Goal: Check status: Check status

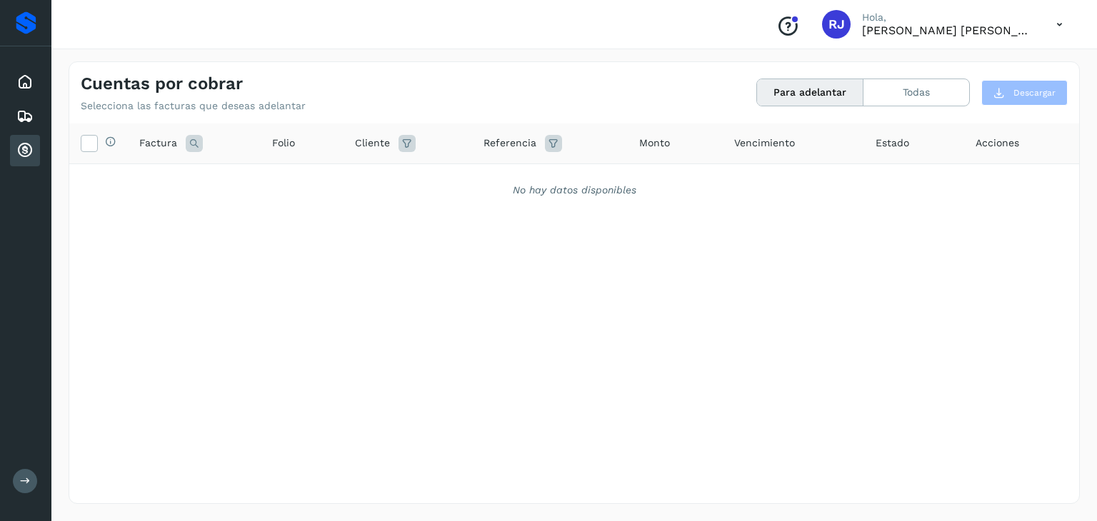
click at [34, 150] on div "Cuentas por cobrar" at bounding box center [25, 150] width 30 height 31
click at [901, 89] on button "Todas" at bounding box center [917, 92] width 106 height 26
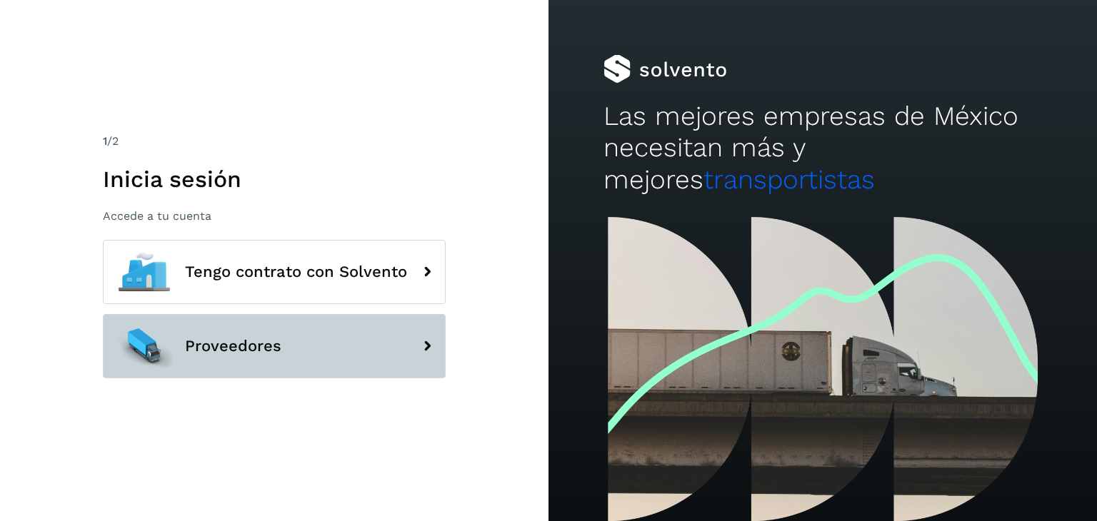
click at [322, 344] on button "Proveedores" at bounding box center [274, 346] width 343 height 64
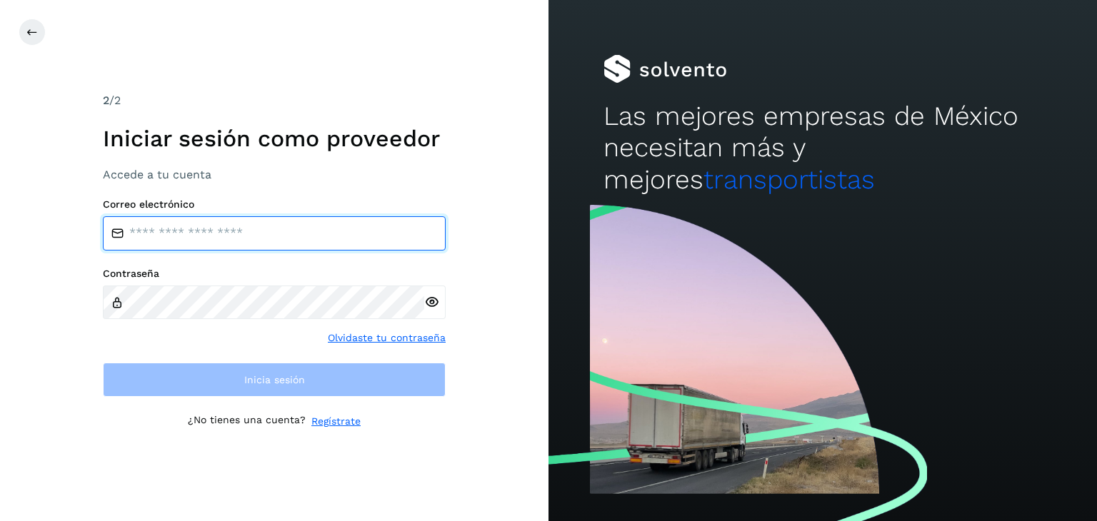
click at [271, 234] on input "email" at bounding box center [274, 233] width 343 height 34
type input "**********"
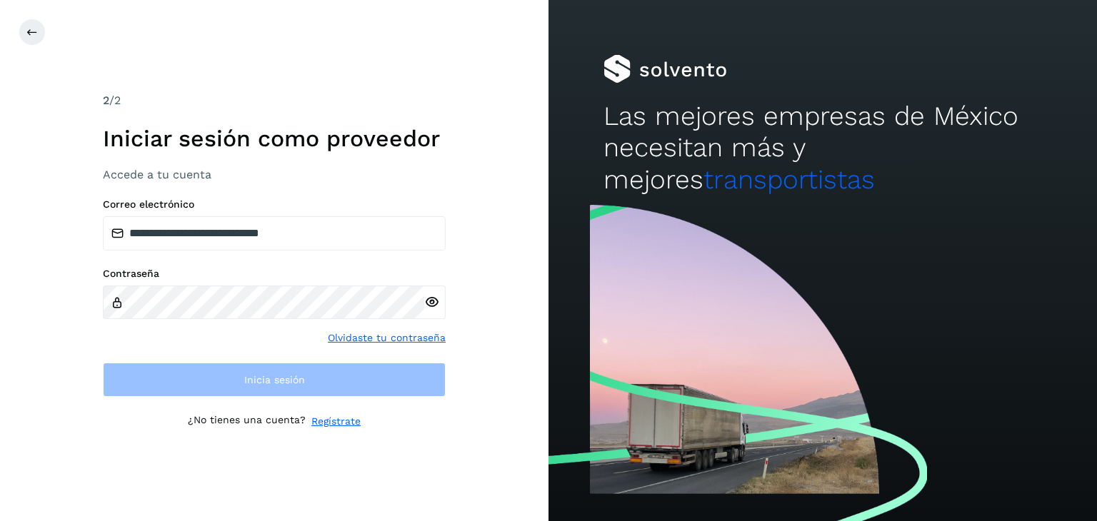
click at [434, 304] on div at bounding box center [434, 303] width 21 height 34
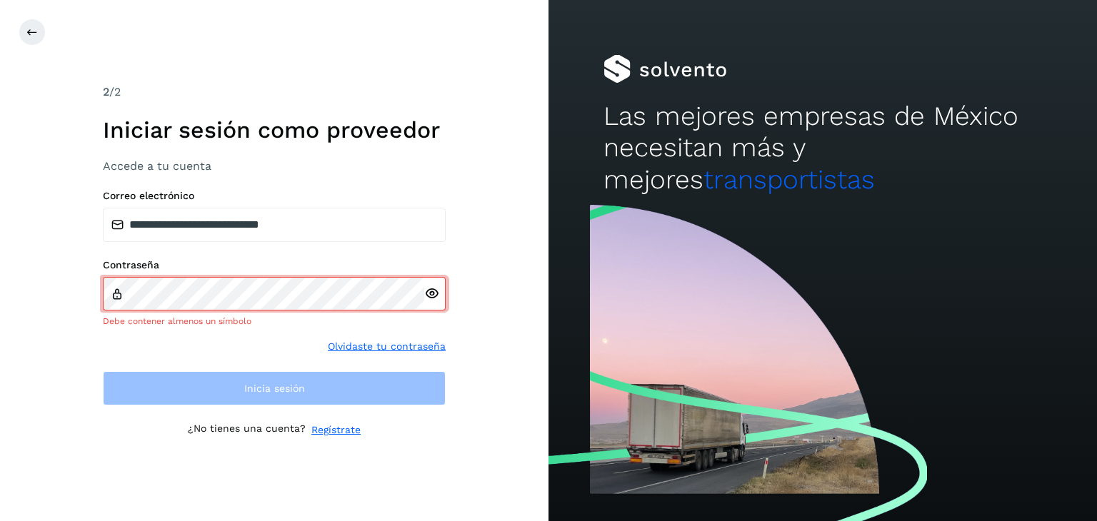
click at [427, 295] on icon at bounding box center [431, 293] width 15 height 15
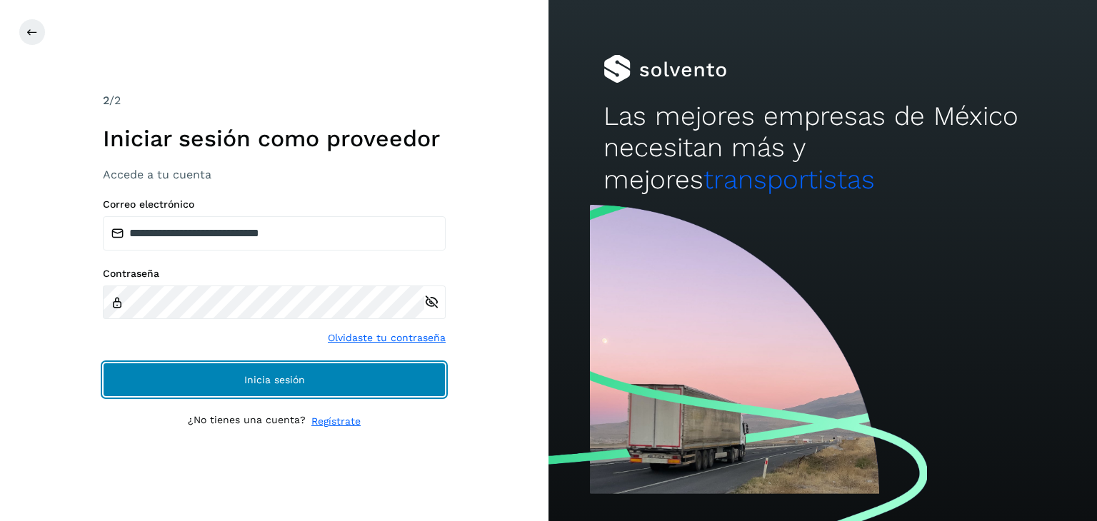
click at [298, 378] on span "Inicia sesión" at bounding box center [274, 380] width 61 height 10
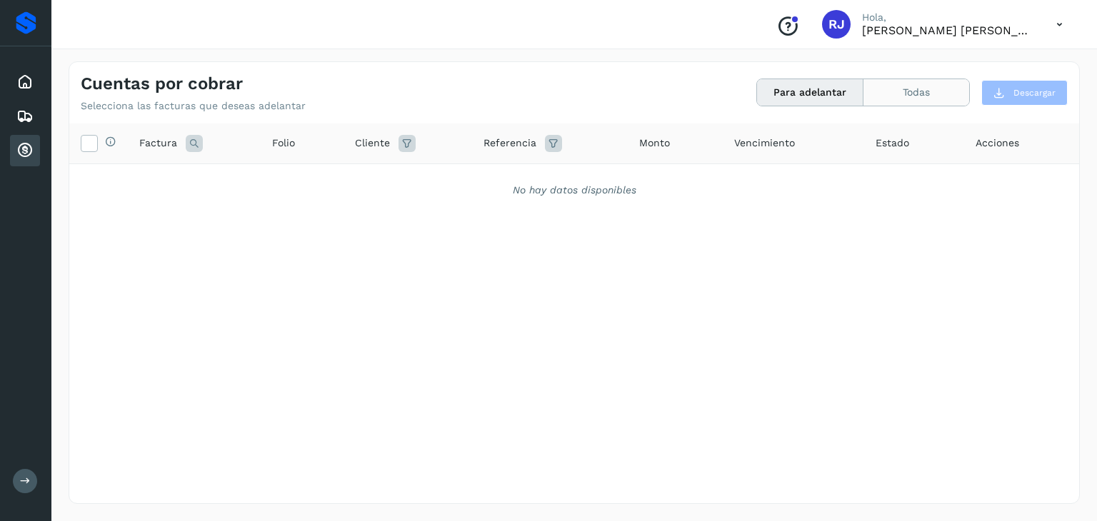
click at [906, 97] on button "Todas" at bounding box center [917, 92] width 106 height 26
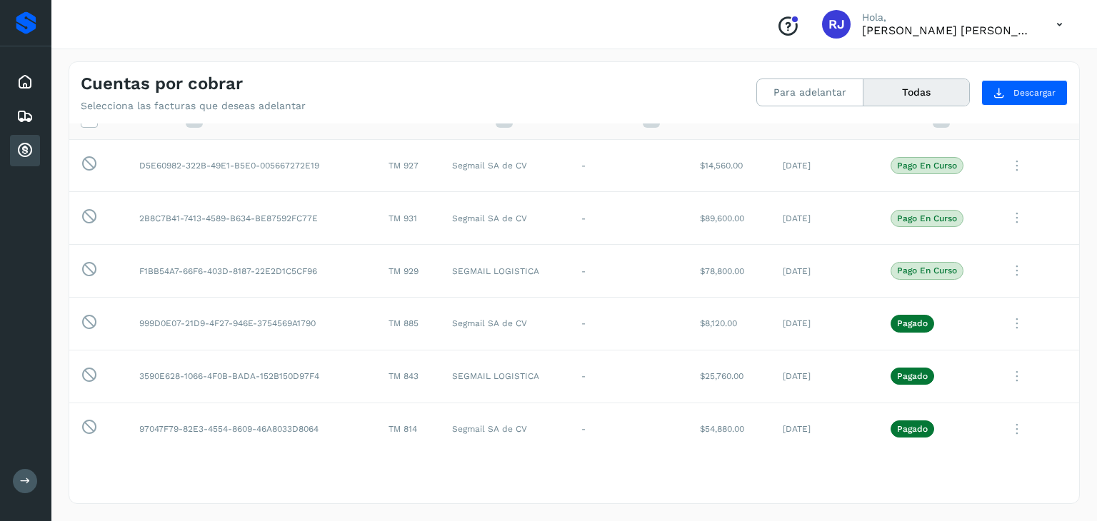
scroll to position [29, 0]
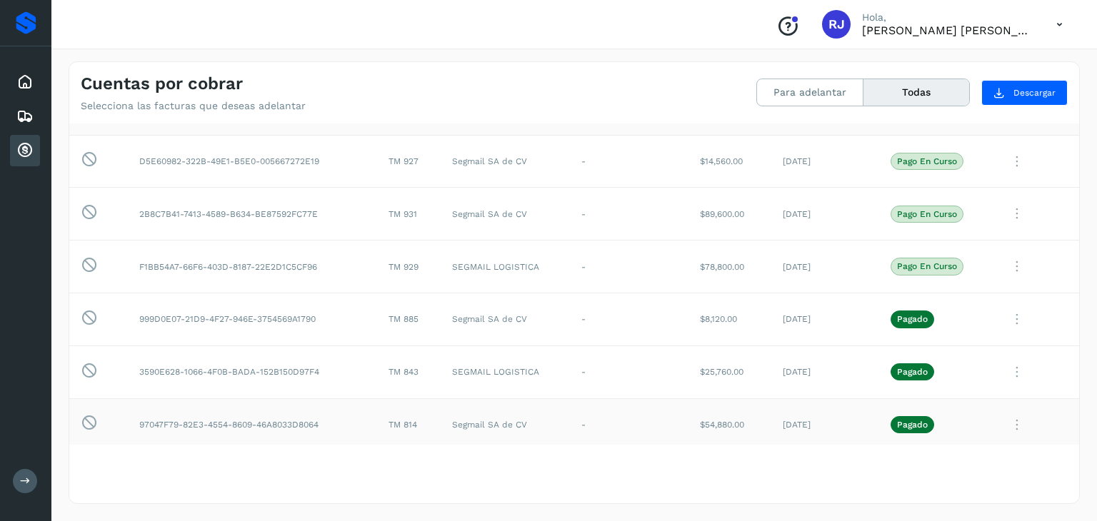
click at [404, 424] on td "TM 814" at bounding box center [409, 425] width 64 height 53
copy td "814"
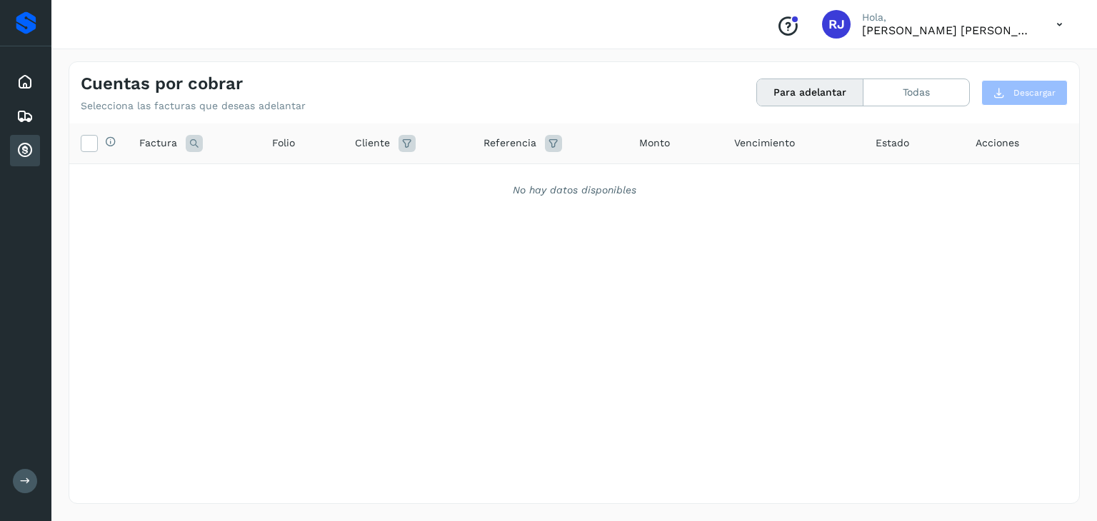
click at [20, 148] on icon at bounding box center [24, 150] width 17 height 17
click at [937, 86] on button "Todas" at bounding box center [917, 92] width 106 height 26
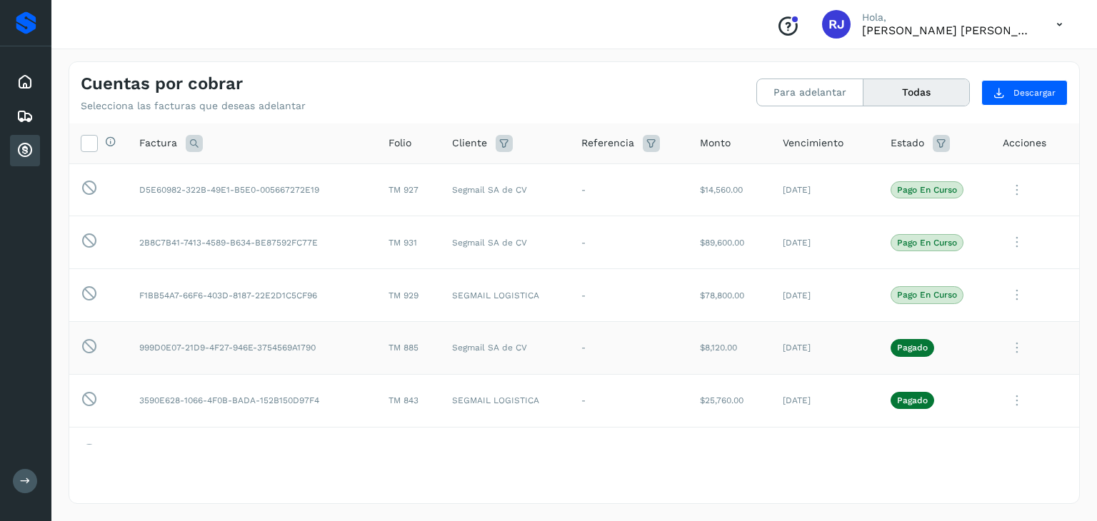
click at [414, 347] on td "TM 885" at bounding box center [409, 347] width 64 height 53
click at [414, 348] on td "TM 885" at bounding box center [409, 347] width 64 height 53
copy td "885"
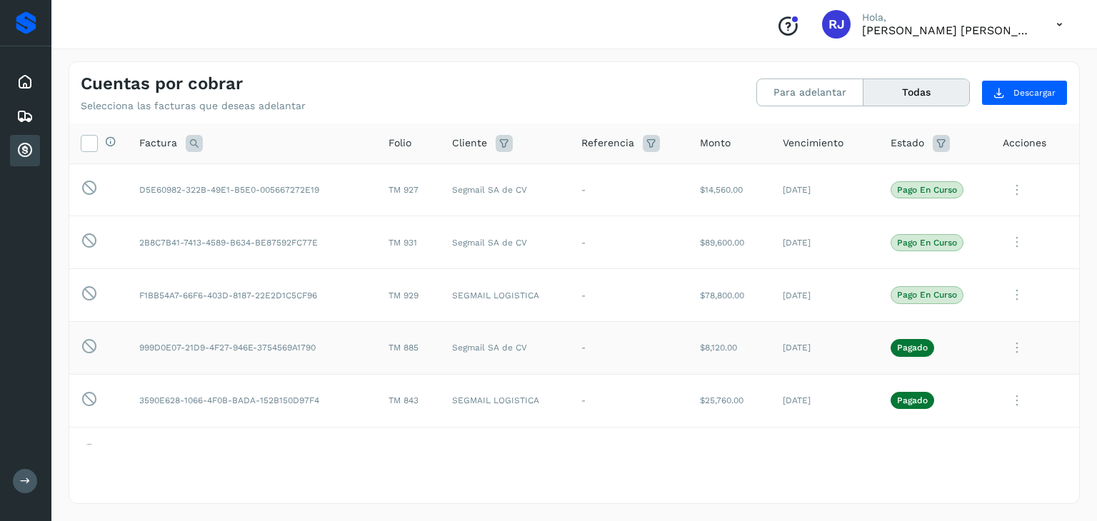
click at [1013, 344] on icon at bounding box center [1017, 348] width 29 height 29
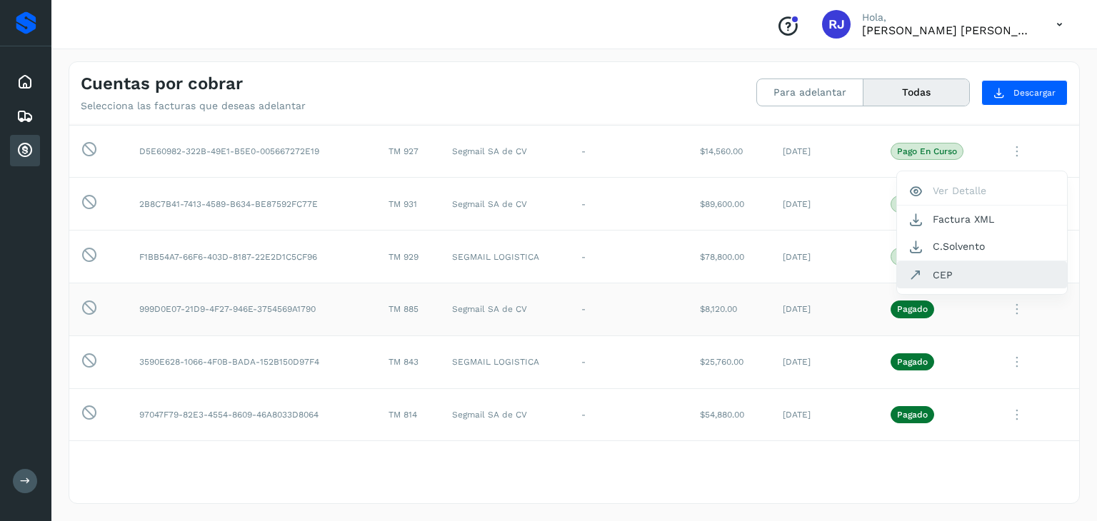
click at [966, 278] on button "CEP" at bounding box center [982, 274] width 170 height 27
click at [411, 357] on td "TM 843" at bounding box center [409, 362] width 64 height 53
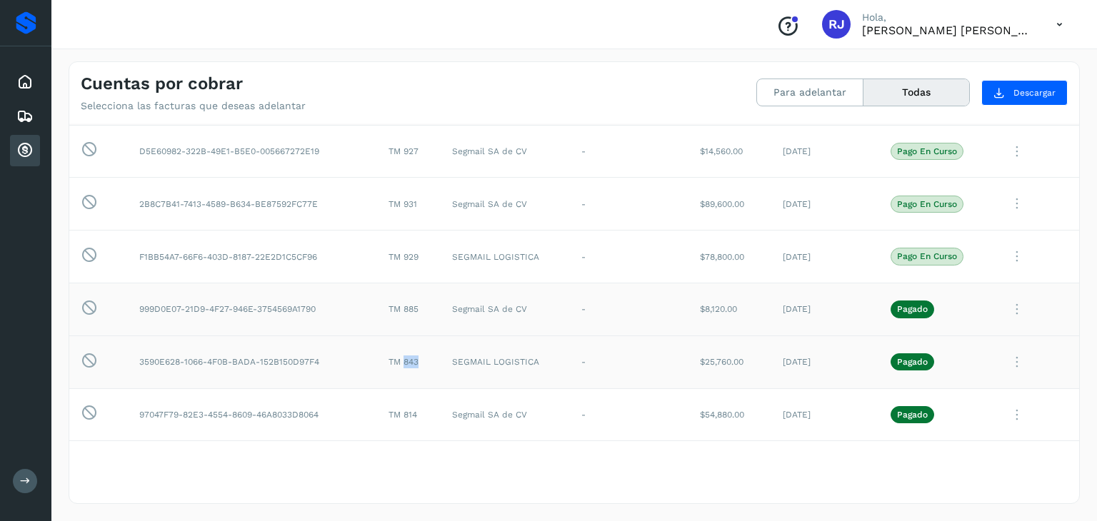
click at [411, 357] on td "TM 843" at bounding box center [409, 362] width 64 height 53
copy td "843"
click at [1006, 363] on icon at bounding box center [1017, 362] width 29 height 29
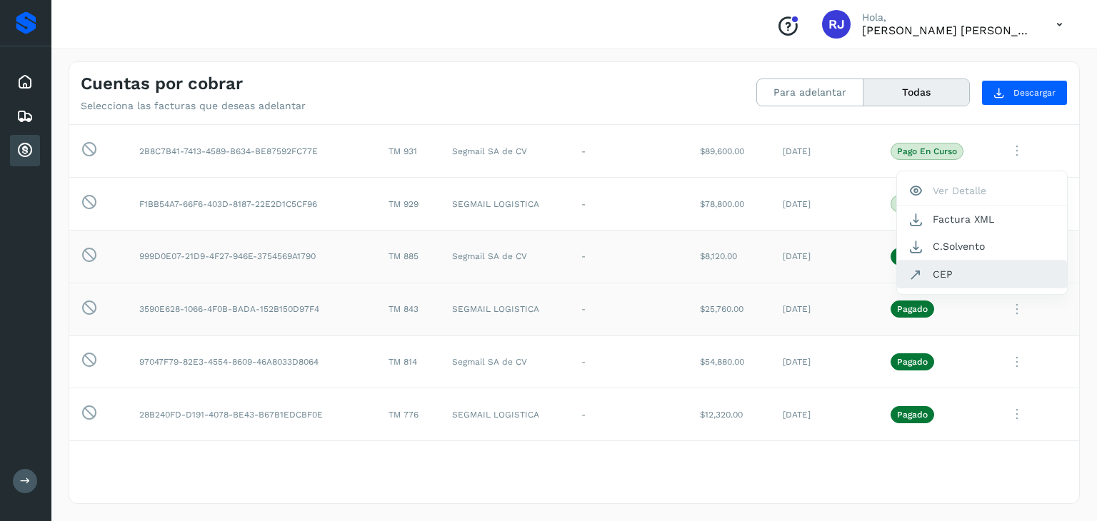
click at [951, 278] on button "CEP" at bounding box center [982, 274] width 170 height 27
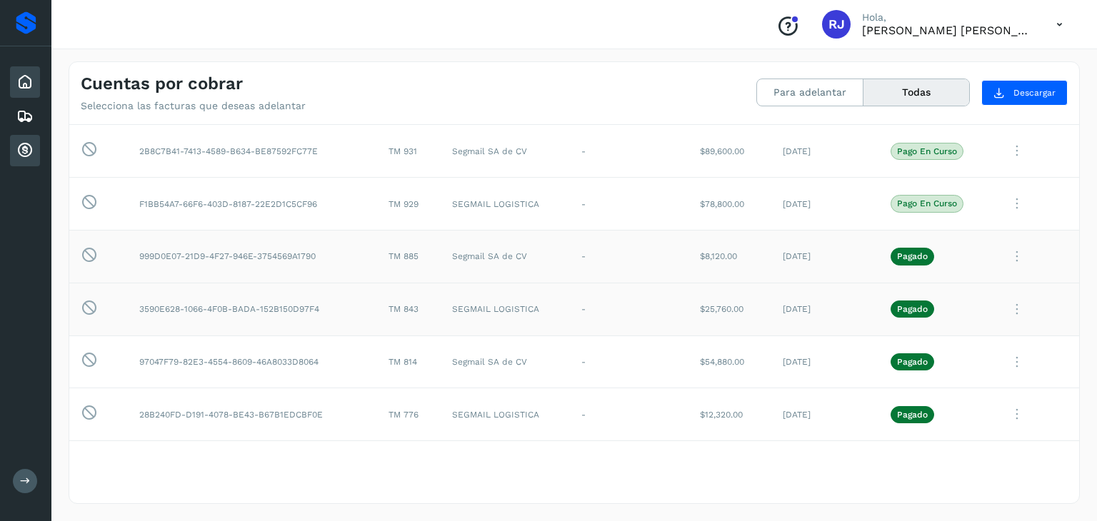
click at [29, 84] on icon at bounding box center [24, 82] width 17 height 17
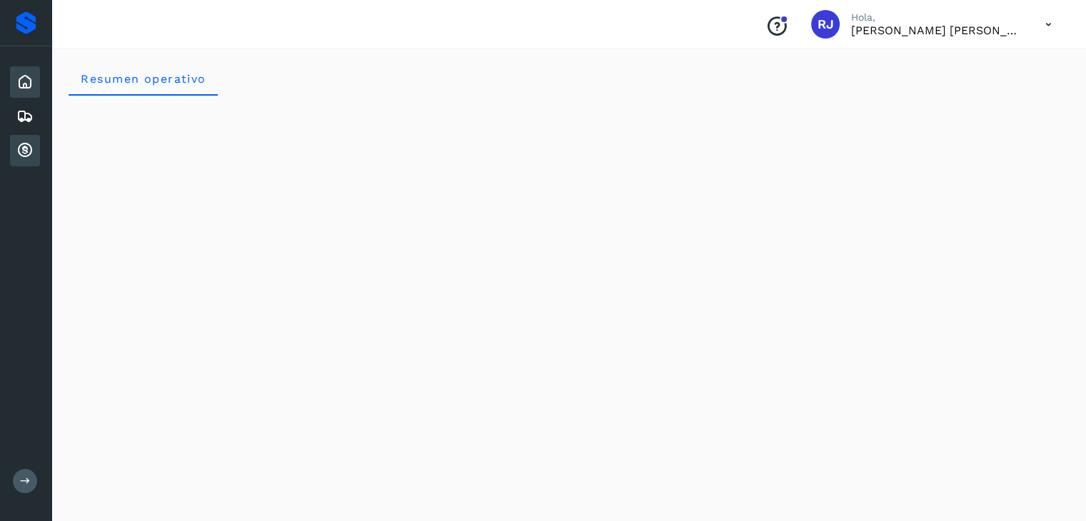
click at [30, 156] on icon at bounding box center [24, 150] width 17 height 17
